Goal: Find specific page/section: Find specific page/section

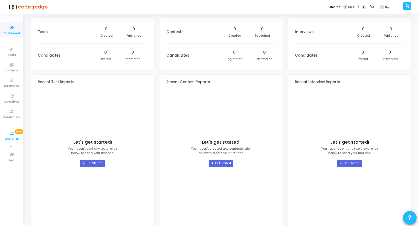
click at [14, 132] on icon at bounding box center [11, 133] width 11 height 7
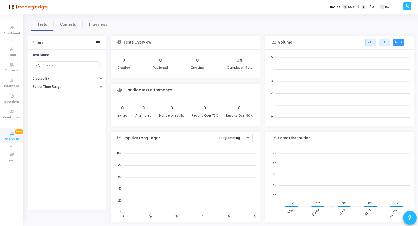
scroll to position [80, 144]
click at [10, 53] on span "Tests" at bounding box center [11, 55] width 8 height 5
